Goal: Complete application form: Complete application form

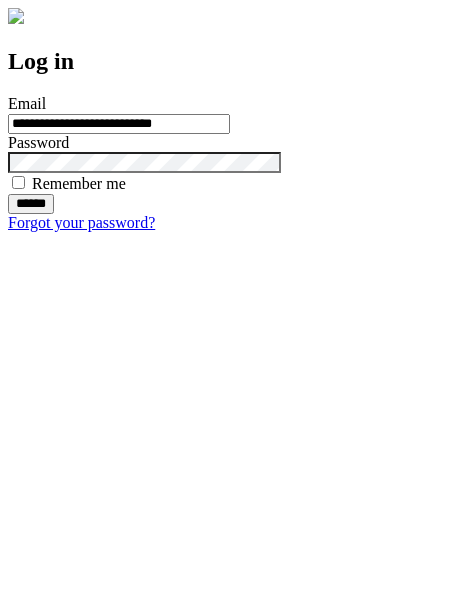
type input "**********"
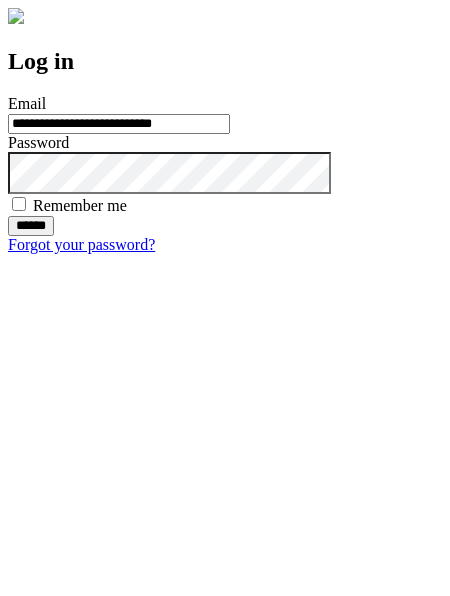
click at [54, 236] on input "******" at bounding box center [31, 226] width 46 height 20
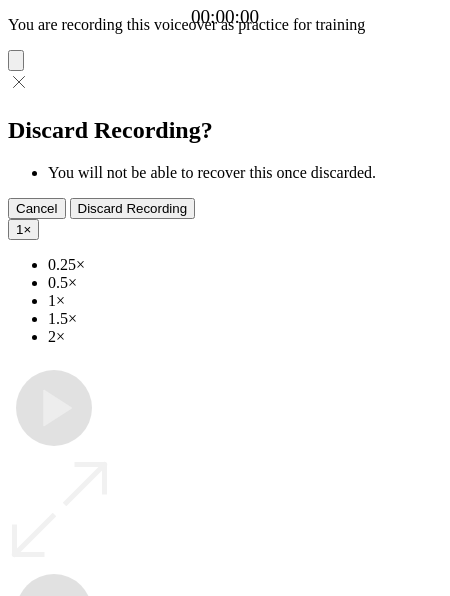
type input "**********"
